Goal: Transaction & Acquisition: Purchase product/service

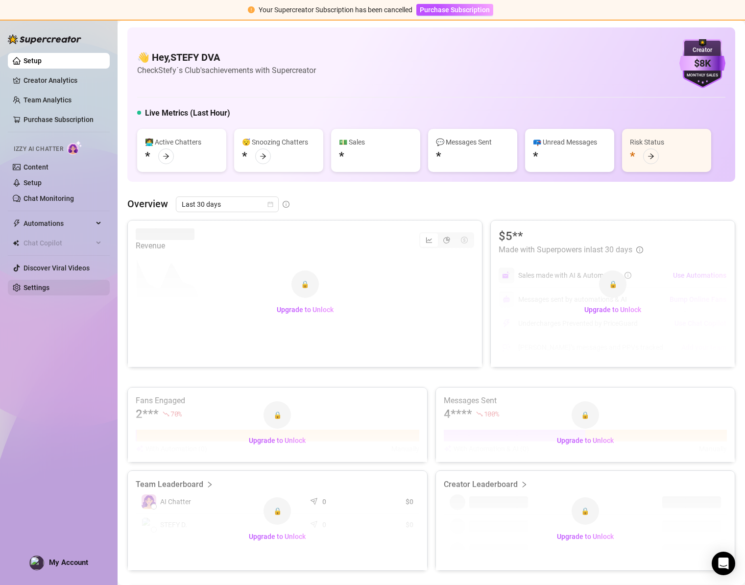
click at [26, 288] on link "Settings" at bounding box center [37, 288] width 26 height 8
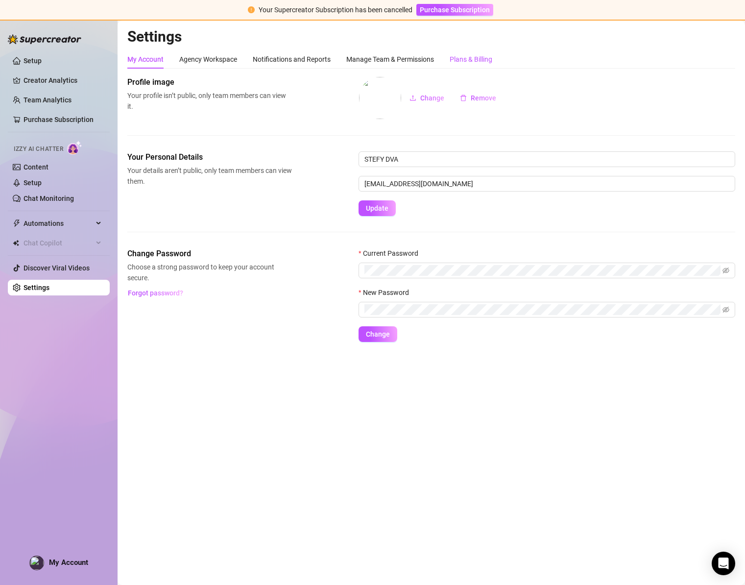
click at [489, 60] on div "Plans & Billing" at bounding box center [471, 59] width 43 height 11
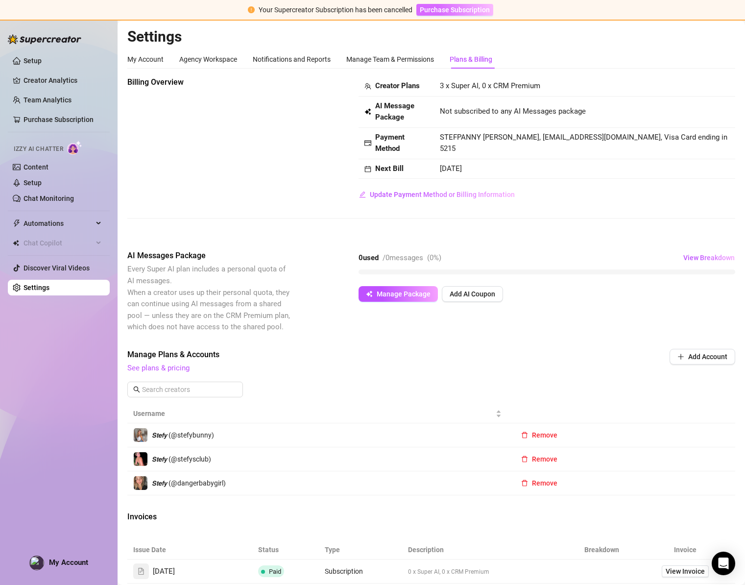
click at [469, 10] on span "Purchase Subscription" at bounding box center [455, 10] width 70 height 8
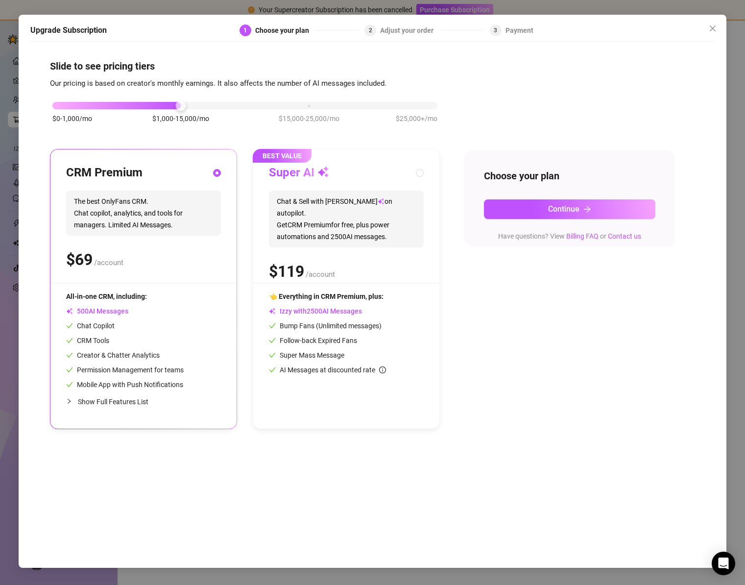
click at [65, 104] on div "$0-1,000/mo $1,000-15,000/mo $15,000-25,000/mo $25,000+/mo" at bounding box center [244, 103] width 385 height 6
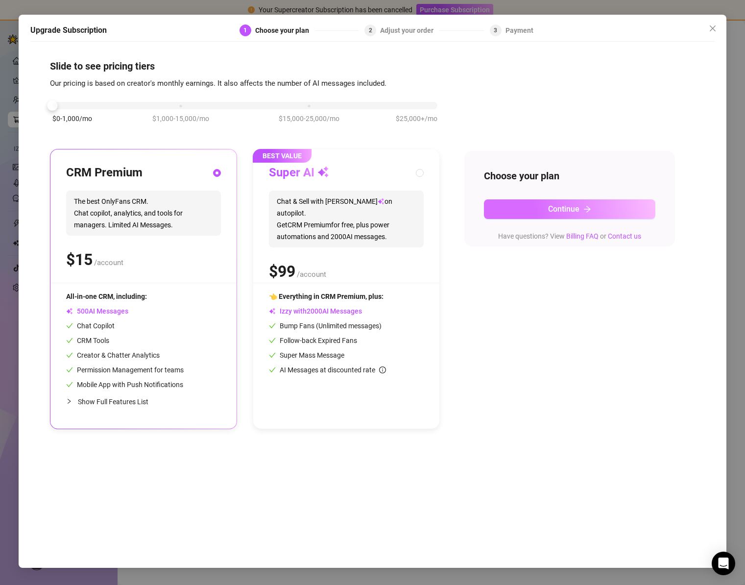
click at [514, 215] on button "Continue" at bounding box center [569, 209] width 171 height 20
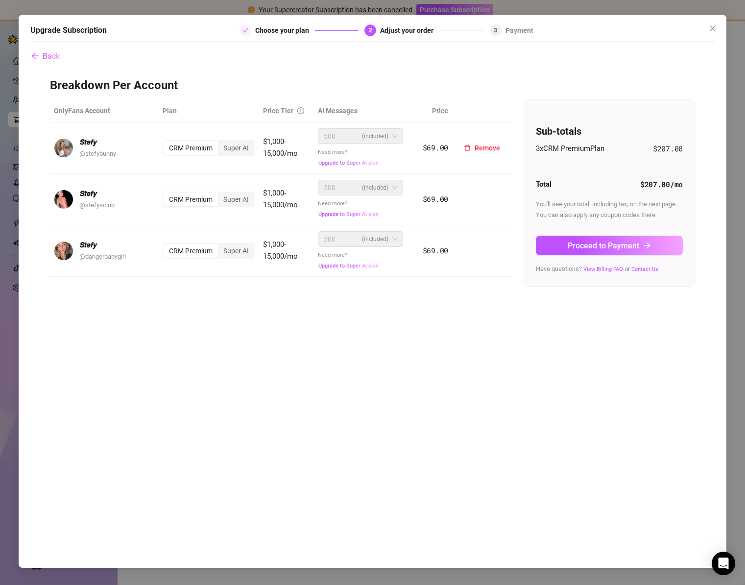
click at [181, 146] on div "CRM Premium" at bounding box center [191, 148] width 54 height 14
click at [166, 143] on input "CRM Premium" at bounding box center [166, 143] width 0 height 0
click at [177, 206] on div "CRM Premium Super AI" at bounding box center [209, 200] width 93 height 16
click at [188, 257] on div "CRM Premium" at bounding box center [191, 251] width 54 height 14
click at [166, 245] on input "CRM Premium" at bounding box center [166, 245] width 0 height 0
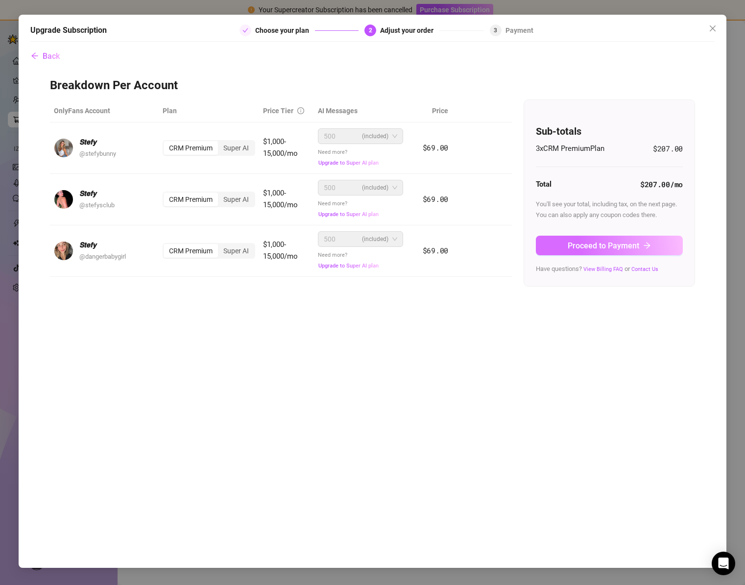
click at [647, 242] on icon "arrow-right" at bounding box center [647, 246] width 8 height 8
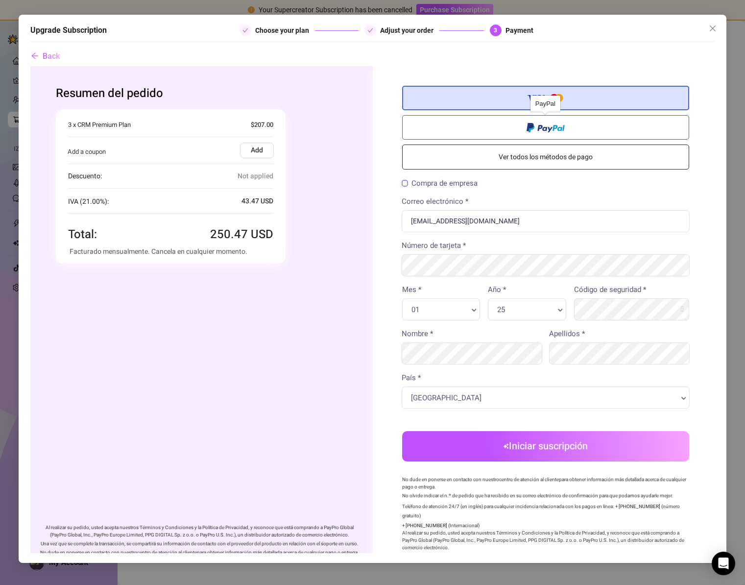
click at [529, 135] on label at bounding box center [546, 127] width 288 height 24
click at [30, 66] on input "radio" at bounding box center [30, 66] width 0 height 0
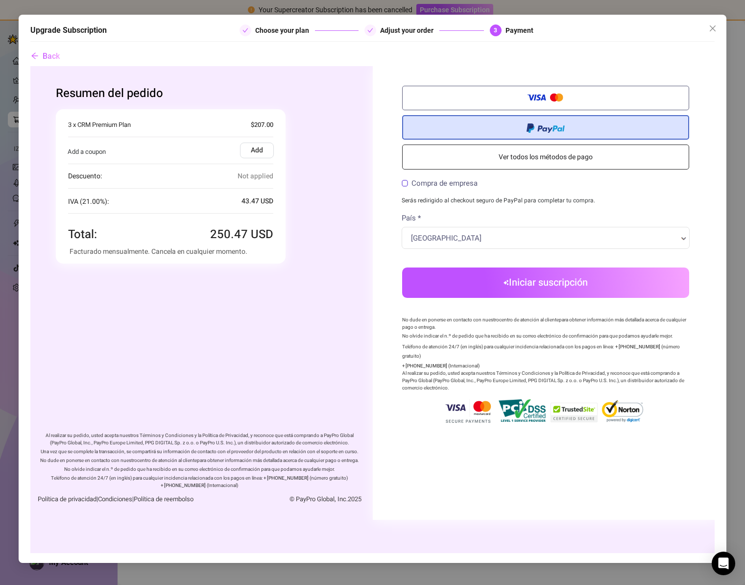
scroll to position [0, 0]
click at [526, 287] on button "Iniciar suscripción" at bounding box center [546, 282] width 288 height 30
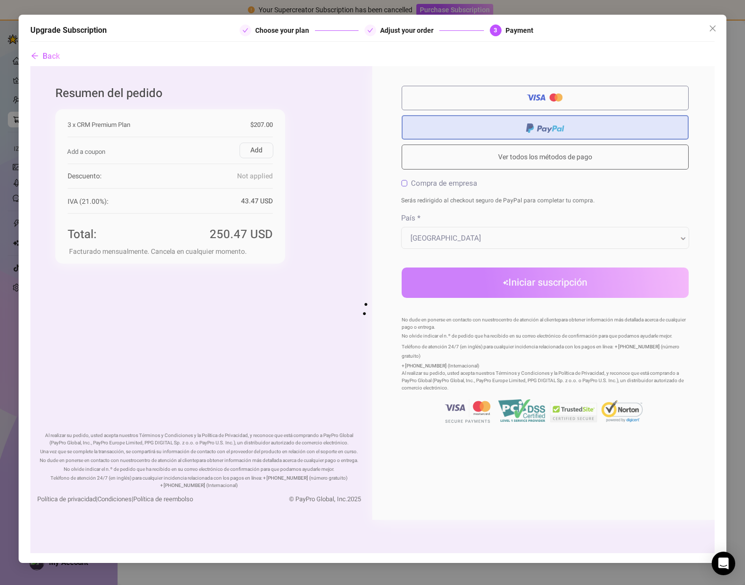
scroll to position [0, 0]
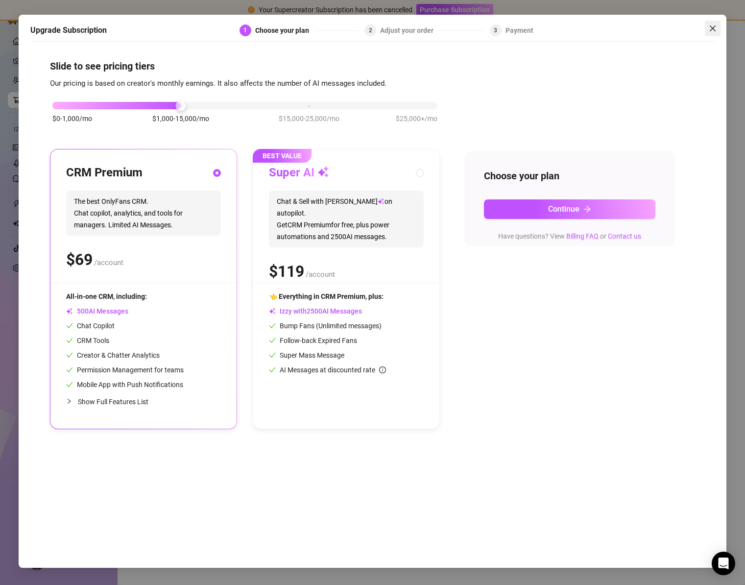
click at [705, 25] on span "Close" at bounding box center [713, 28] width 16 height 8
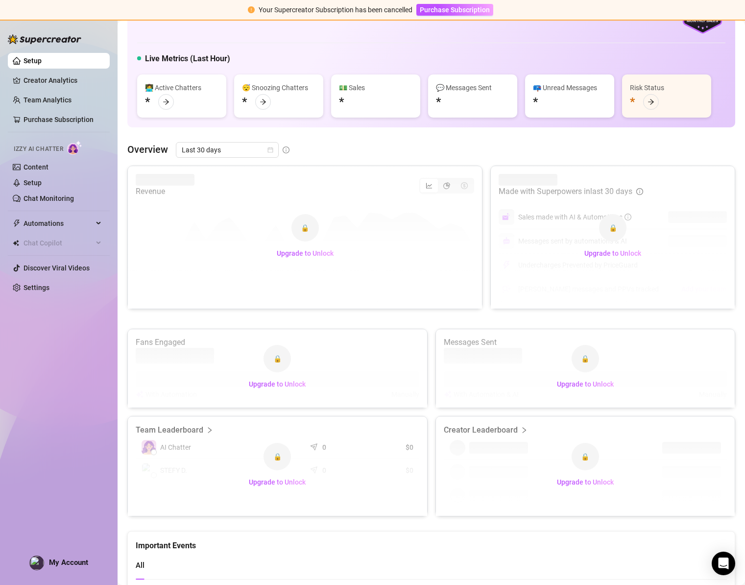
scroll to position [57, 0]
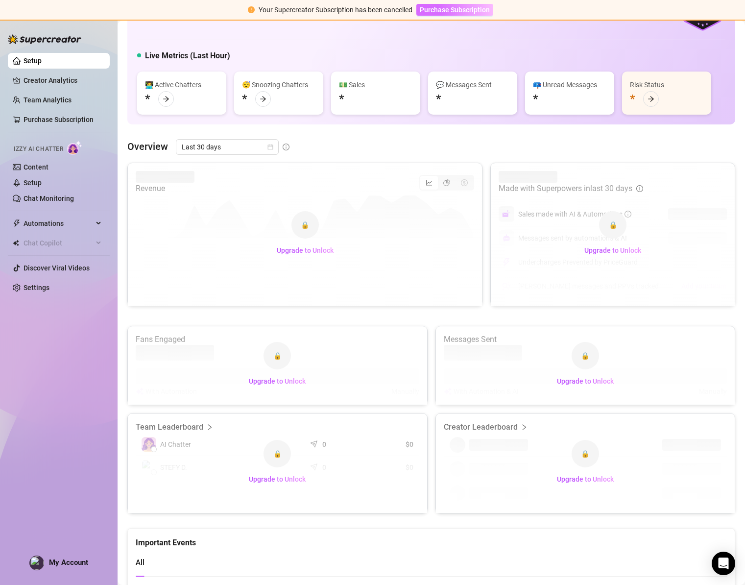
click at [444, 10] on span "Purchase Subscription" at bounding box center [455, 10] width 70 height 8
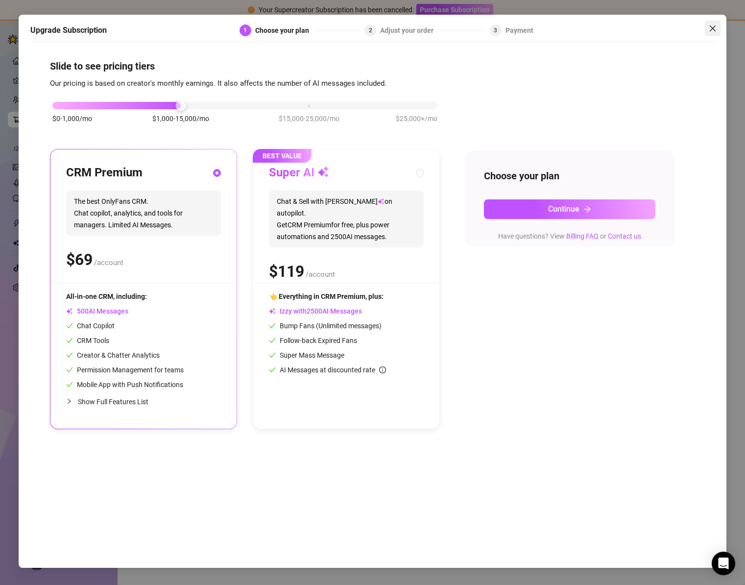
click at [707, 28] on span "Close" at bounding box center [713, 28] width 16 height 8
